Goal: Task Accomplishment & Management: Use online tool/utility

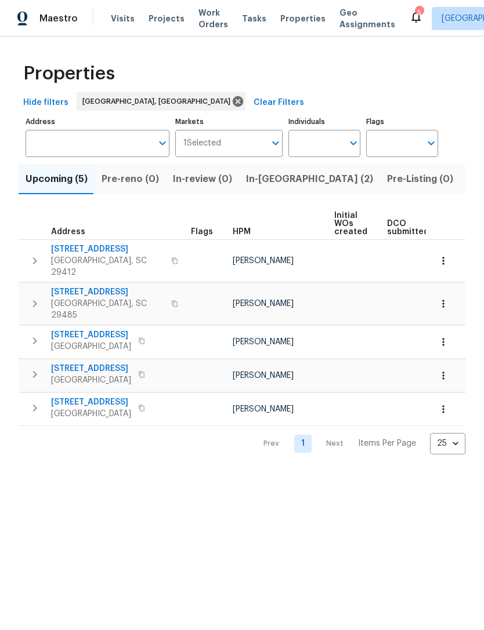
click at [409, 23] on icon at bounding box center [416, 17] width 14 height 14
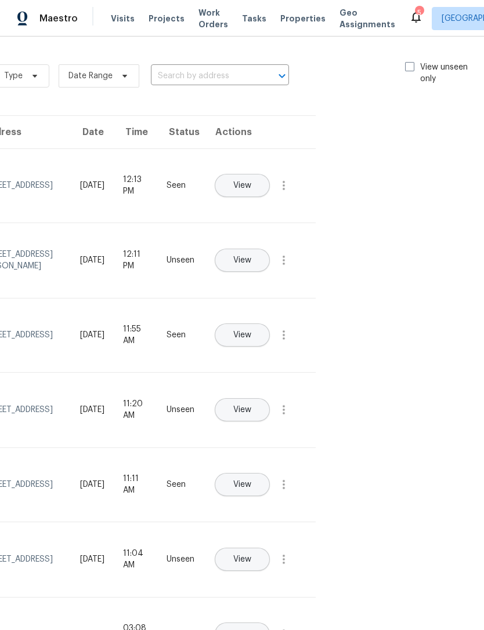
scroll to position [0, 131]
click at [406, 68] on span at bounding box center [409, 66] width 9 height 9
click at [406, 68] on input "View unseen only" at bounding box center [409, 65] width 8 height 8
checkbox input "true"
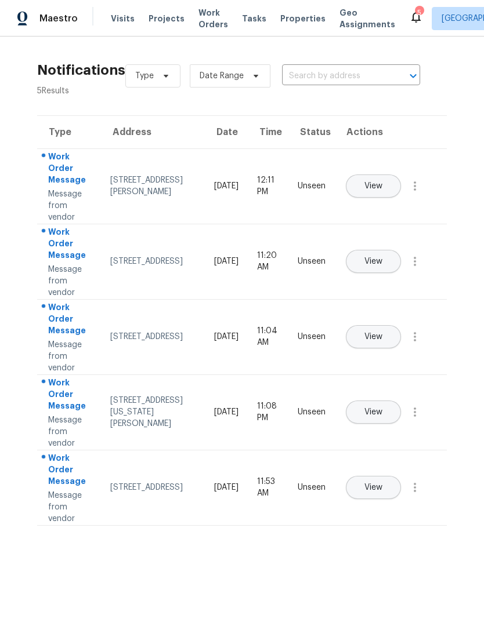
scroll to position [0, 0]
click at [200, 26] on span "Work Orders" at bounding box center [213, 18] width 30 height 23
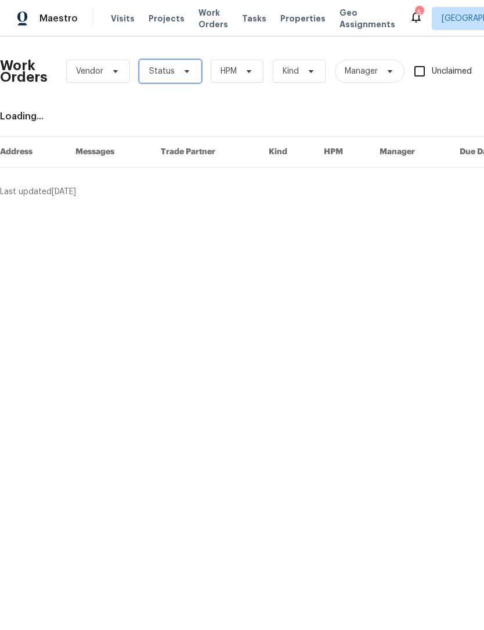
click at [193, 71] on span "Status" at bounding box center [170, 71] width 62 height 23
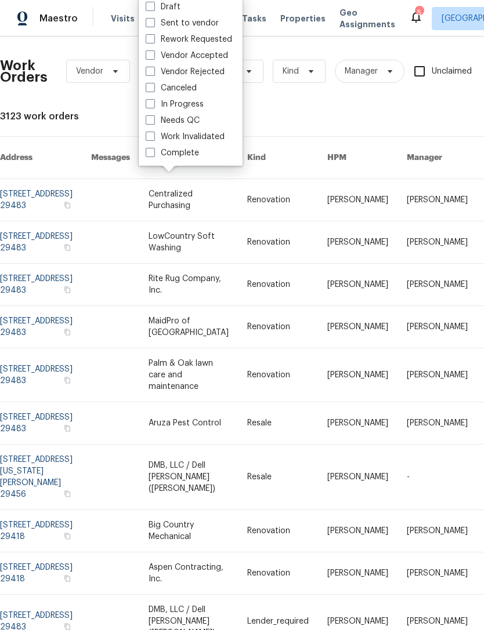
click at [155, 118] on label "Needs QC" at bounding box center [173, 121] width 54 height 12
click at [153, 118] on input "Needs QC" at bounding box center [150, 119] width 8 height 8
checkbox input "true"
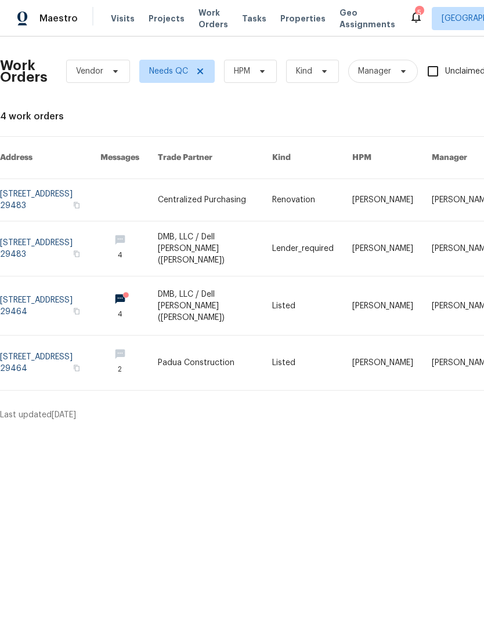
click at [56, 179] on link at bounding box center [50, 200] width 100 height 42
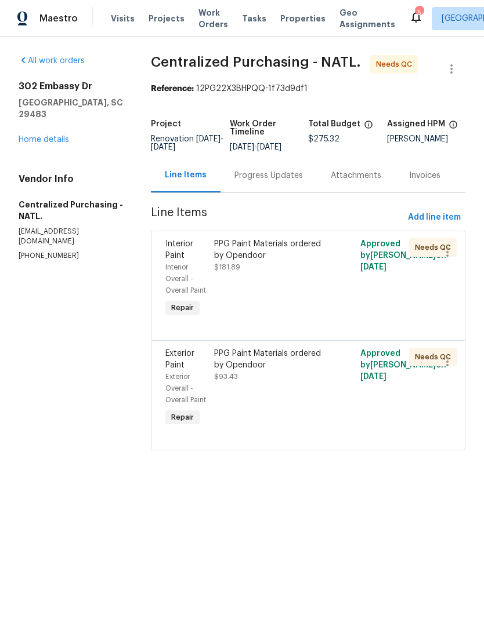
click at [60, 136] on link "Home details" at bounding box center [44, 140] width 50 height 8
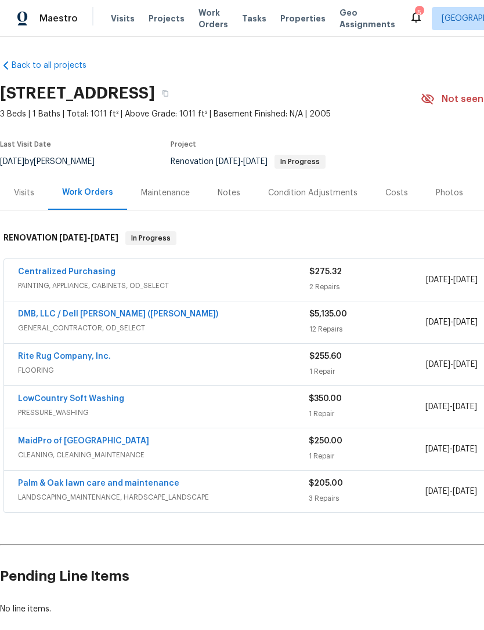
click at [121, 315] on link "DMB, LLC / Dell [PERSON_NAME] ([PERSON_NAME])" at bounding box center [118, 314] width 200 height 8
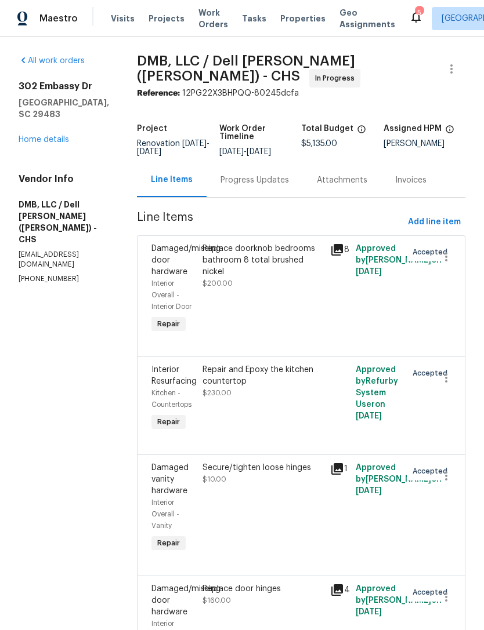
click at [75, 136] on div "[STREET_ADDRESS] Home details" at bounding box center [64, 113] width 90 height 65
click at [56, 140] on link "Home details" at bounding box center [44, 140] width 50 height 8
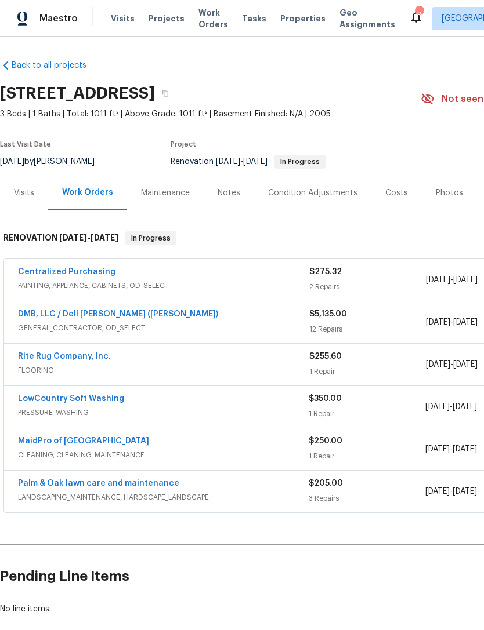
click at [130, 282] on span "PAINTING, APPLIANCE, CABINETS, OD_SELECT" at bounding box center [163, 286] width 291 height 12
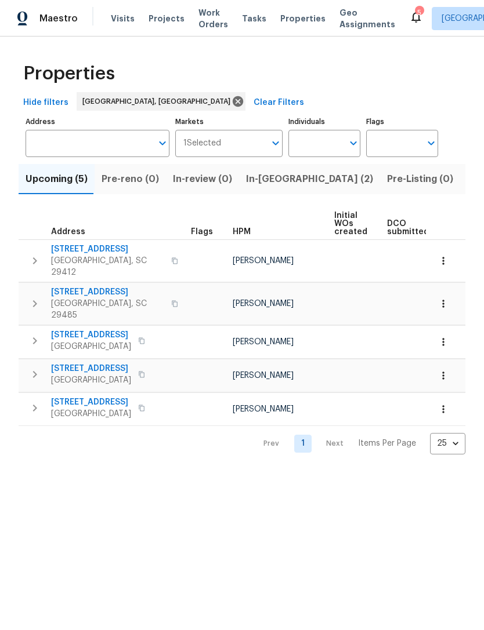
click at [124, 20] on span "Visits" at bounding box center [123, 19] width 24 height 12
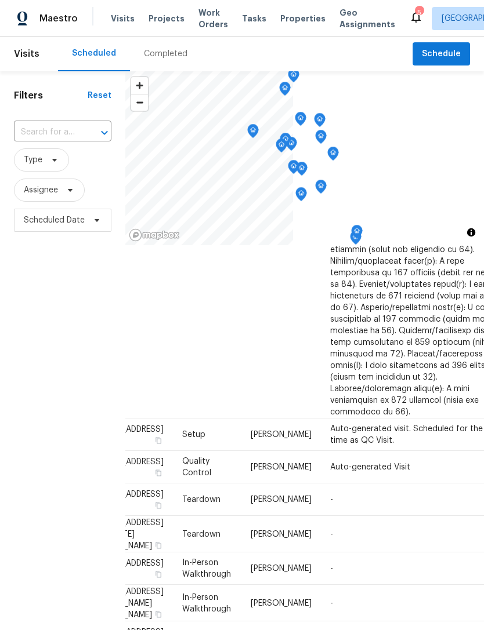
scroll to position [1360, 49]
click at [284, 20] on span "Properties" at bounding box center [302, 19] width 45 height 12
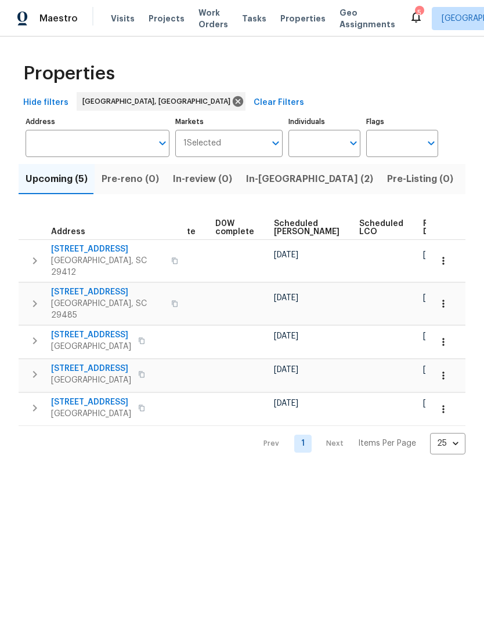
scroll to position [0, 291]
click at [449, 255] on button "button" at bounding box center [443, 261] width 26 height 26
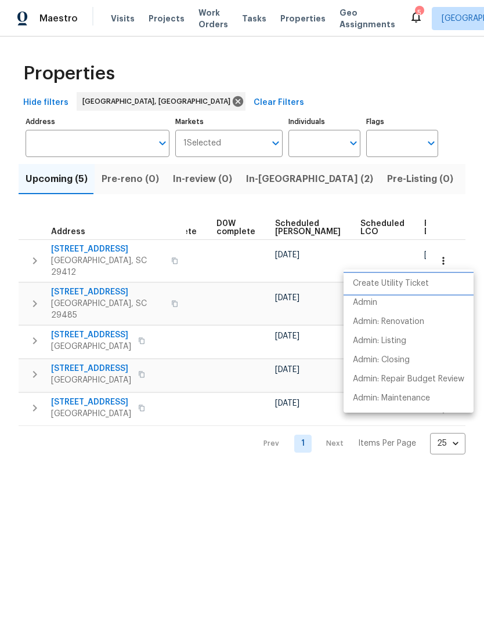
click at [375, 291] on li "Create Utility Ticket" at bounding box center [408, 283] width 130 height 19
click at [370, 303] on p "Admin" at bounding box center [365, 303] width 24 height 12
